Goal: Find specific page/section: Find specific page/section

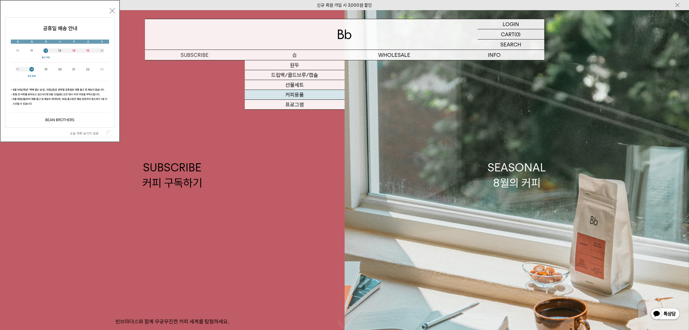
click at [290, 92] on link "커피용품" at bounding box center [295, 95] width 100 height 10
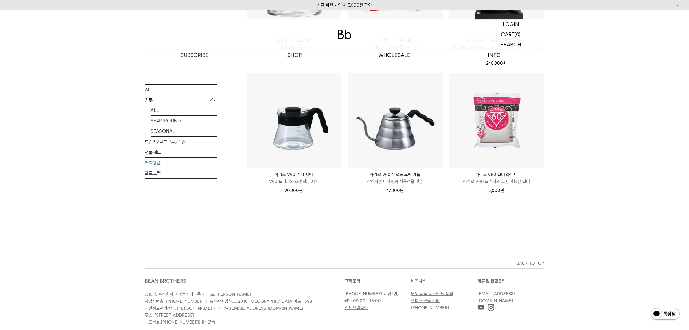
scroll to position [208, 0]
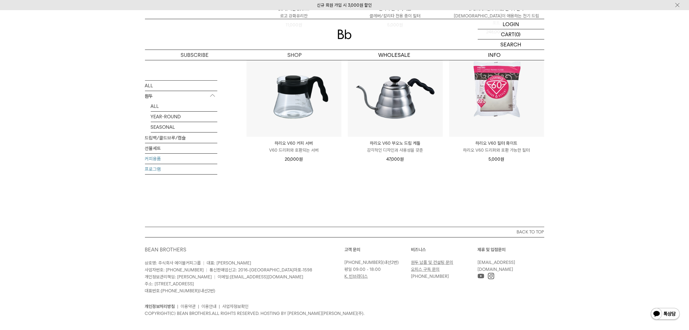
click at [150, 165] on link "프로그램" at bounding box center [181, 169] width 72 height 10
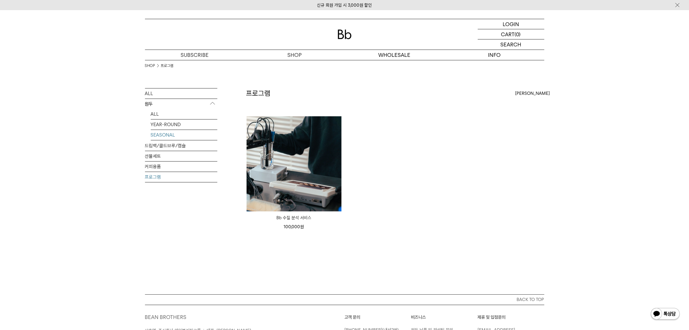
click at [193, 136] on link "SEASONAL" at bounding box center [184, 135] width 67 height 10
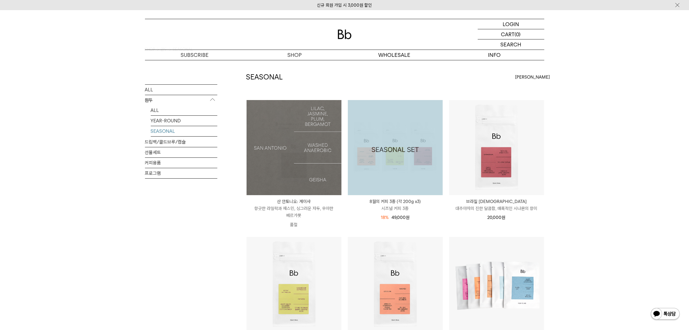
scroll to position [1, 0]
